Goal: Navigation & Orientation: Find specific page/section

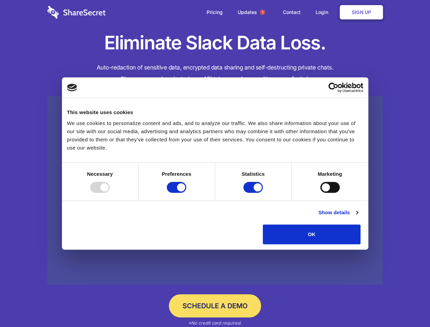
click at [110, 193] on div at bounding box center [99, 187] width 19 height 11
click at [186, 193] on input "Preferences" at bounding box center [176, 187] width 19 height 11
checkbox input "false"
click at [254, 193] on input "Statistics" at bounding box center [253, 187] width 19 height 11
checkbox input "false"
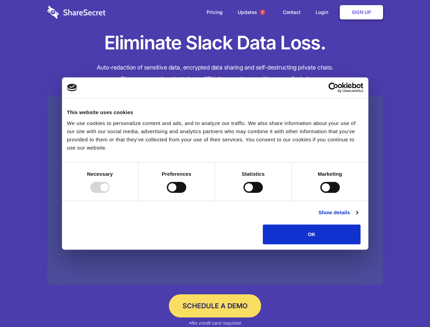
click at [321, 193] on input "Marketing" at bounding box center [330, 187] width 19 height 11
checkbox input "true"
click at [358, 217] on link "Show details" at bounding box center [338, 212] width 40 height 8
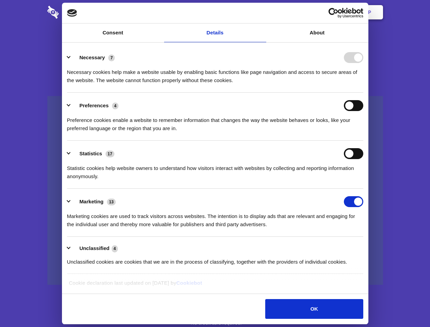
click at [363, 84] on div "Necessary cookies help make a website usable by enabling basic functions like p…" at bounding box center [215, 73] width 296 height 21
click at [262, 12] on span "1" at bounding box center [262, 12] width 5 height 5
